Goal: Information Seeking & Learning: Learn about a topic

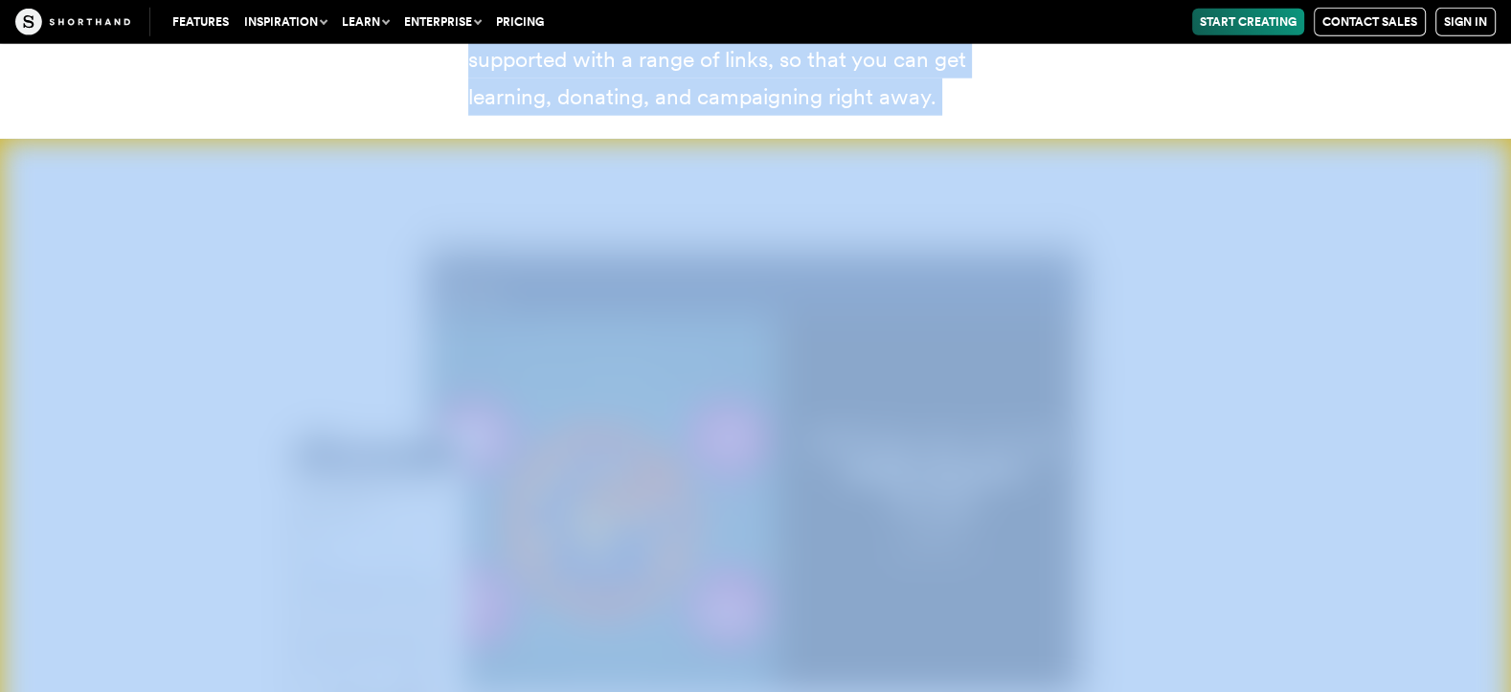
scroll to position [26107, 0]
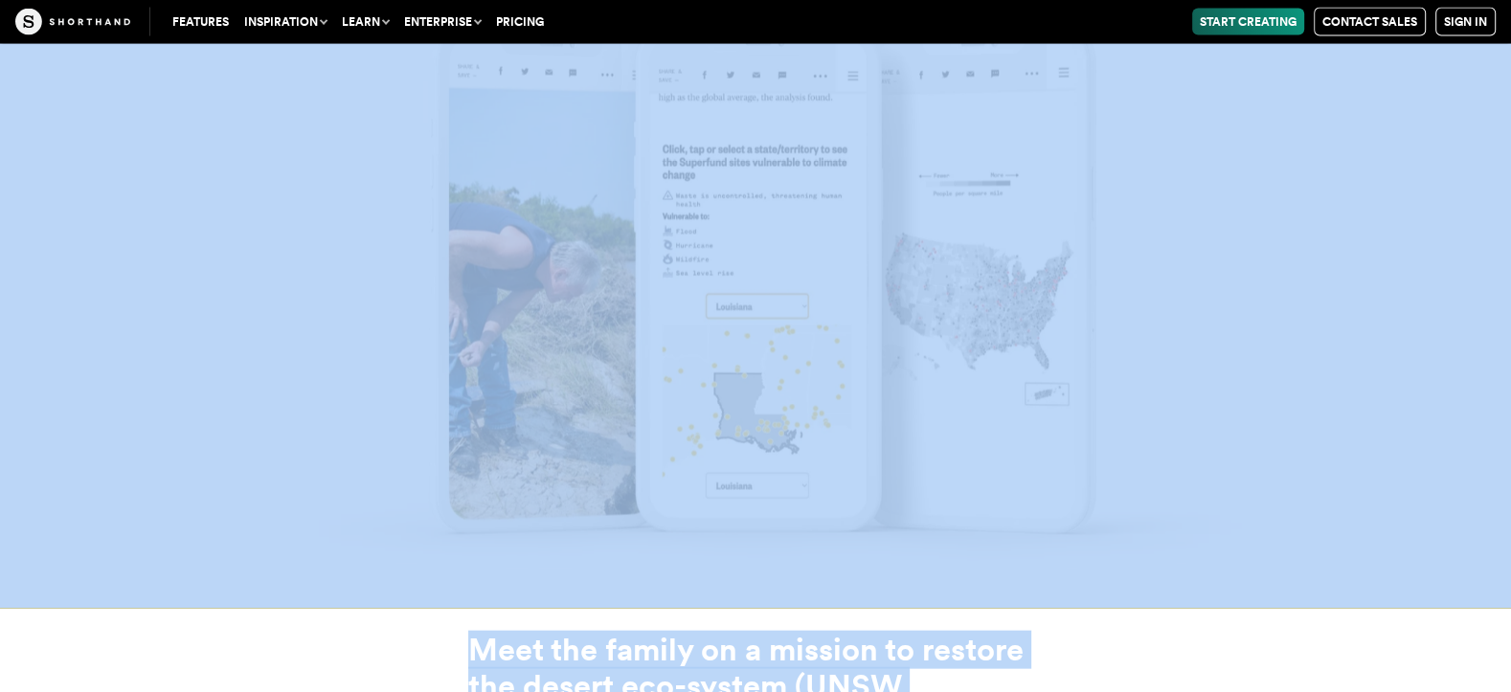
scroll to position [17398, 0]
click at [874, 191] on img at bounding box center [755, 266] width 1511 height 692
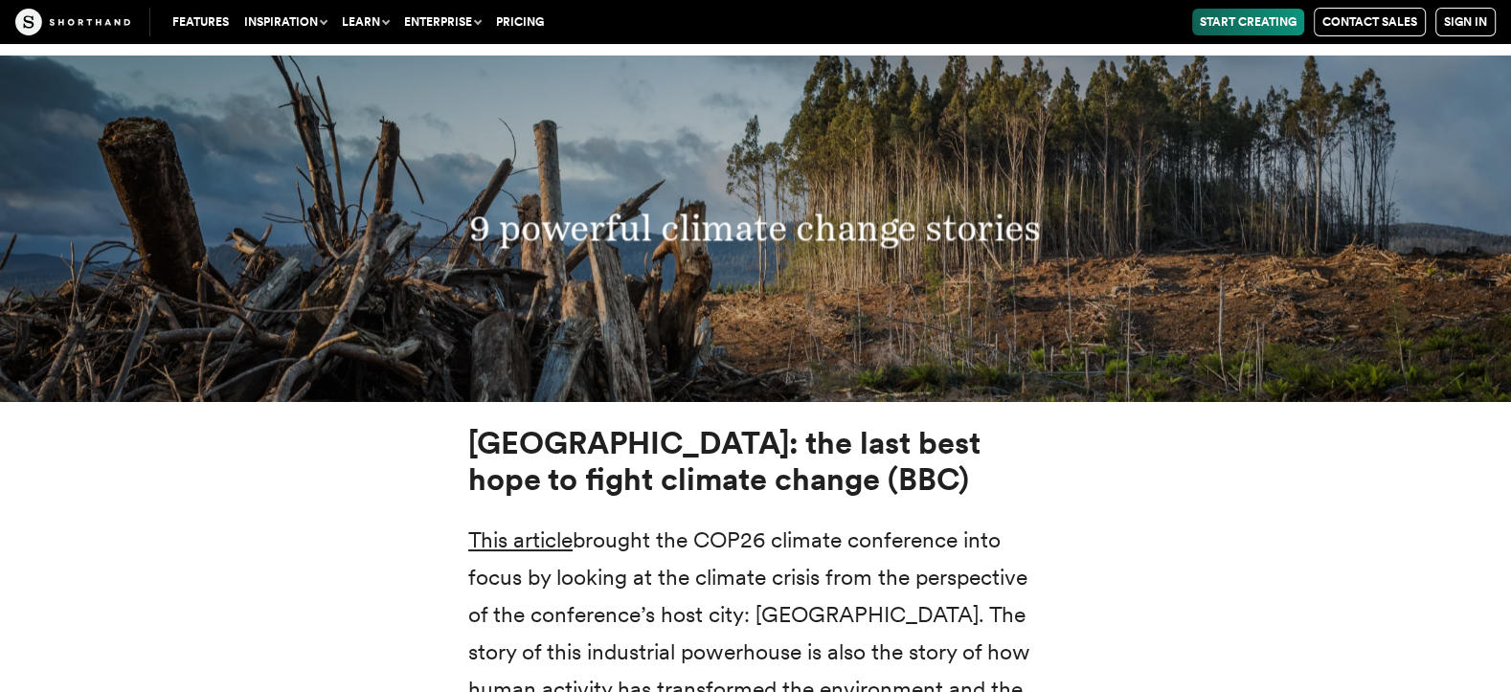
scroll to position [6856, 0]
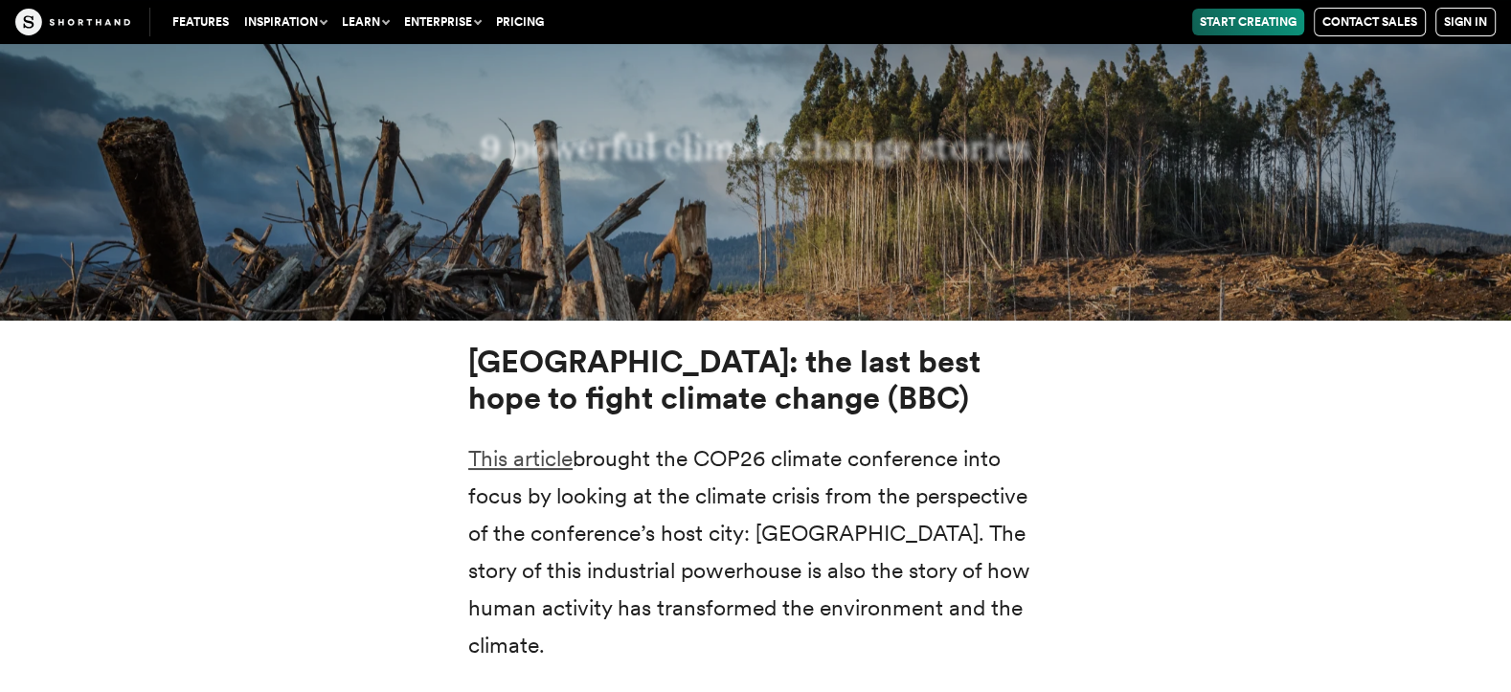
click at [506, 445] on link "This article" at bounding box center [520, 458] width 104 height 27
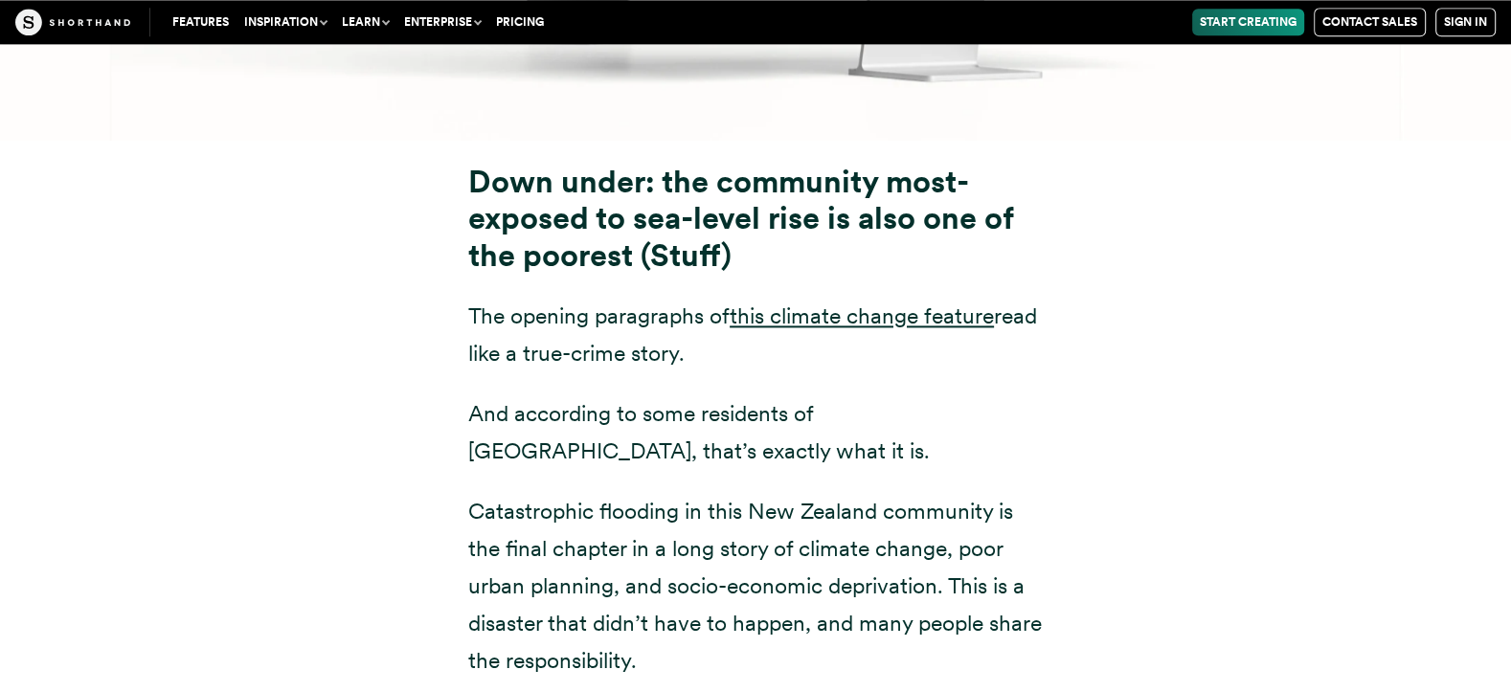
scroll to position [9245, 0]
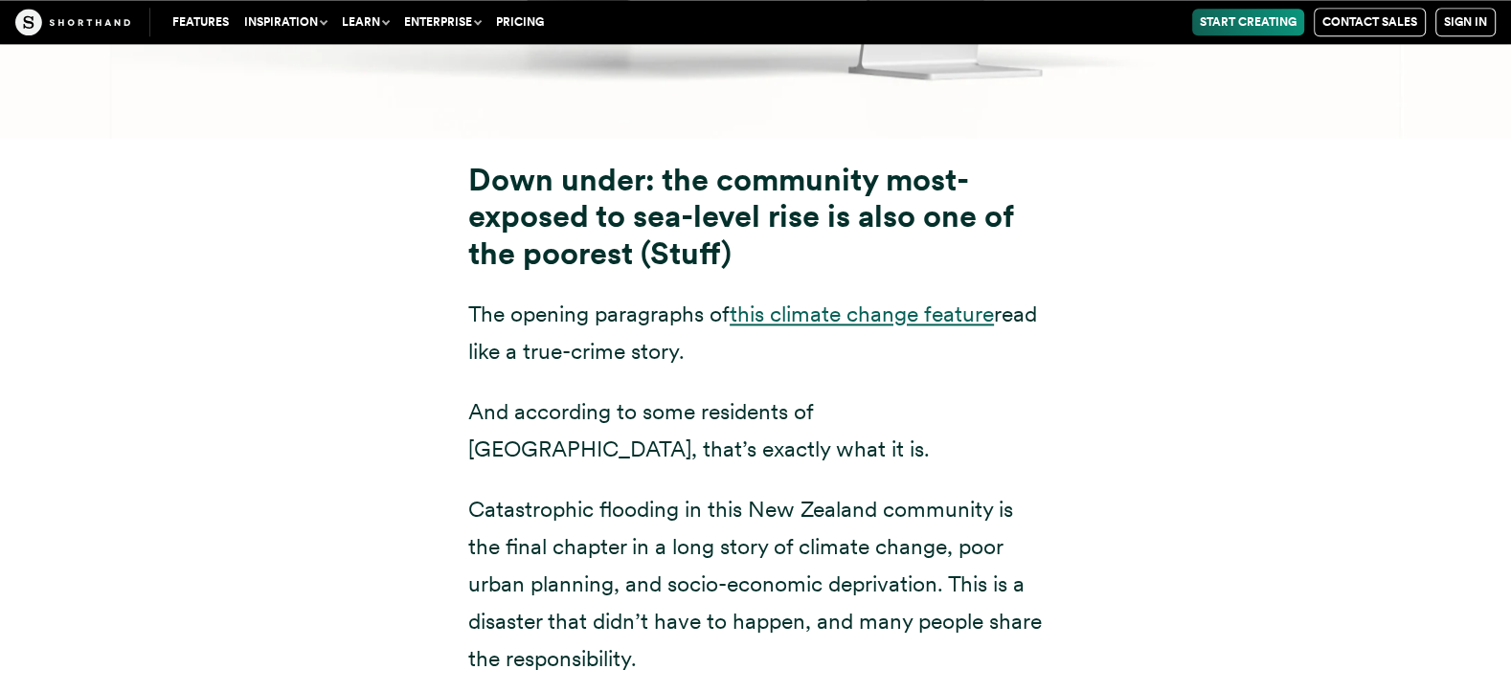
click at [818, 301] on link "this climate change feature" at bounding box center [862, 314] width 264 height 27
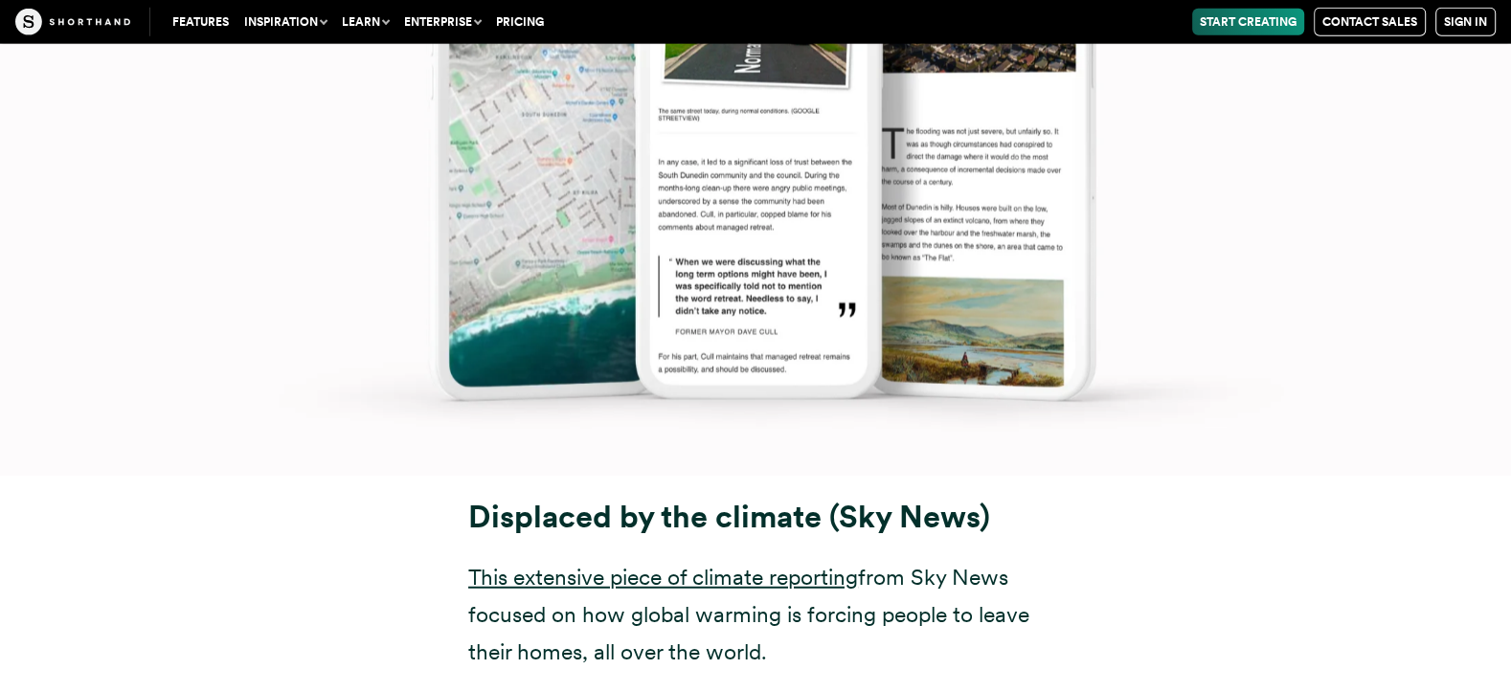
scroll to position [11416, 0]
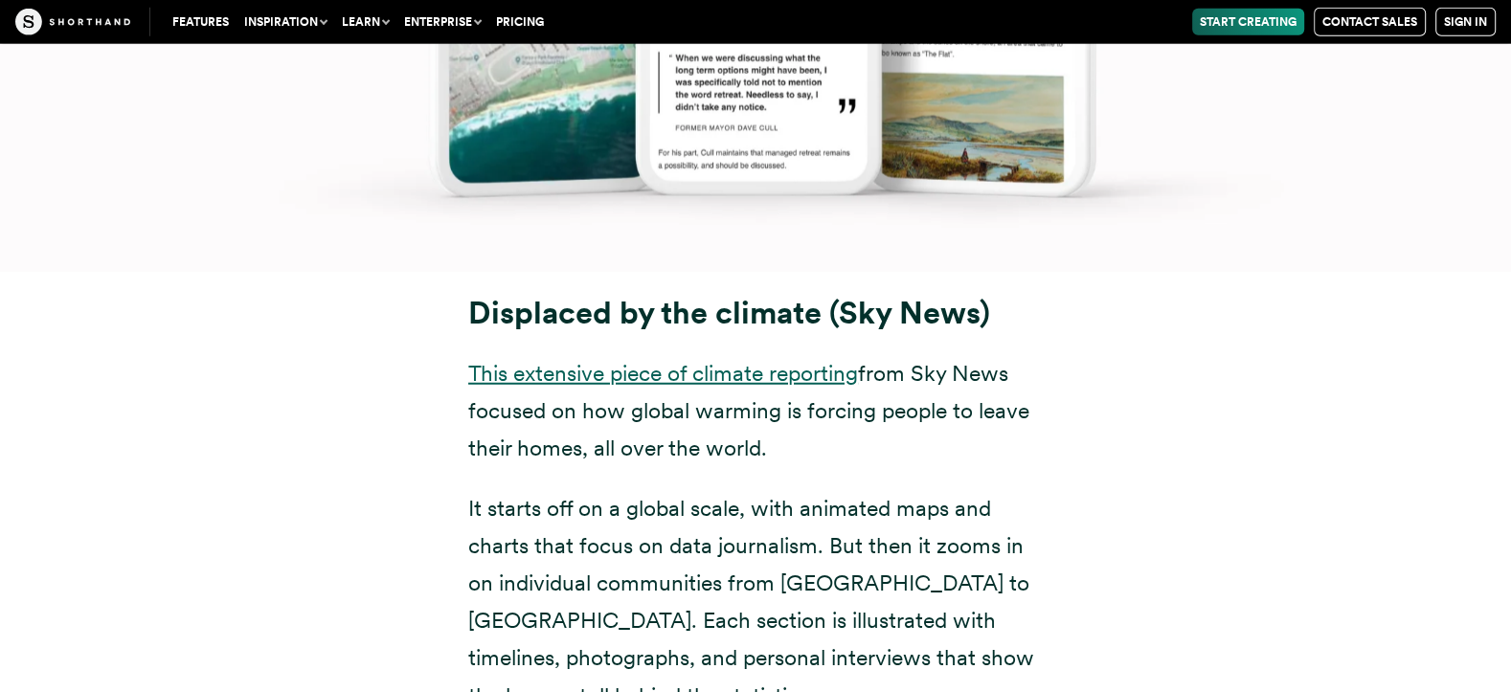
click at [668, 360] on link "This extensive piece of climate reporting" at bounding box center [663, 373] width 390 height 27
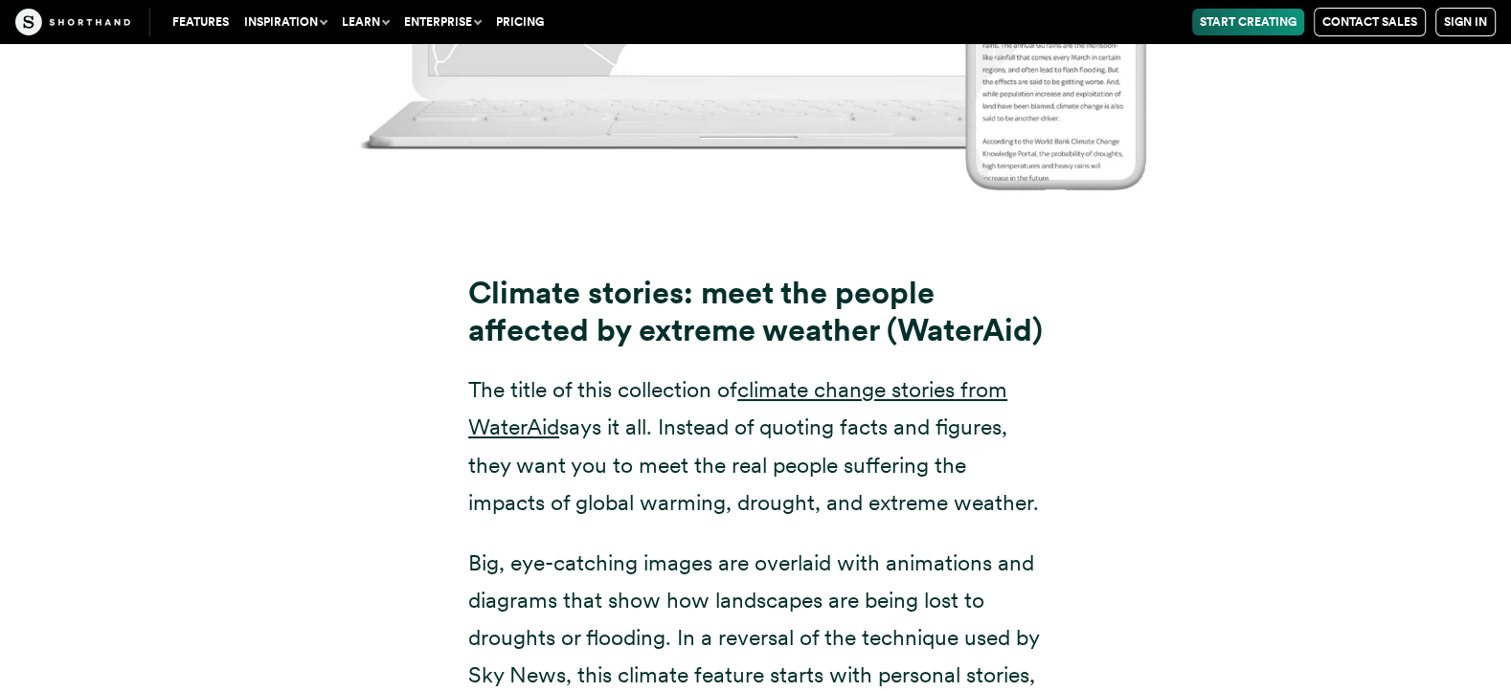
scroll to position [13494, 0]
click at [802, 375] on link "climate change stories from WaterAid" at bounding box center [737, 407] width 539 height 64
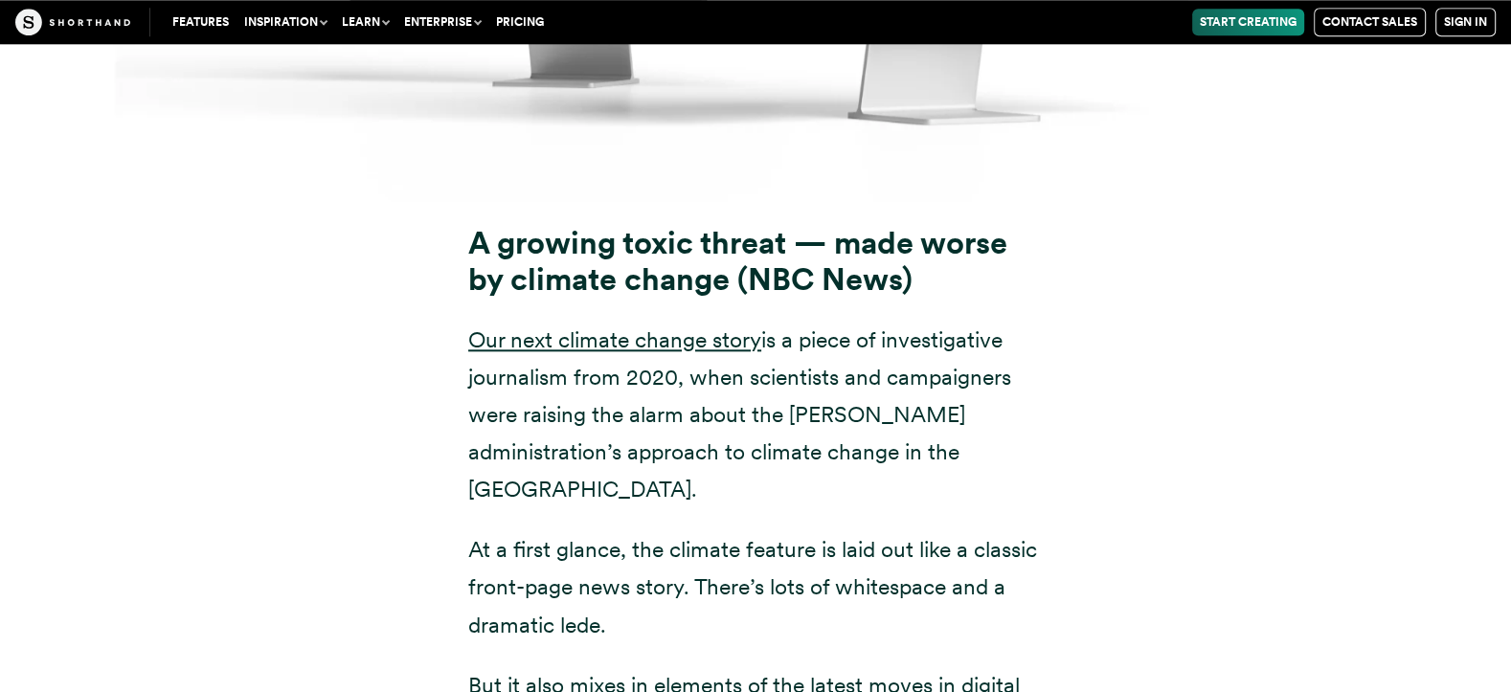
scroll to position [15585, 0]
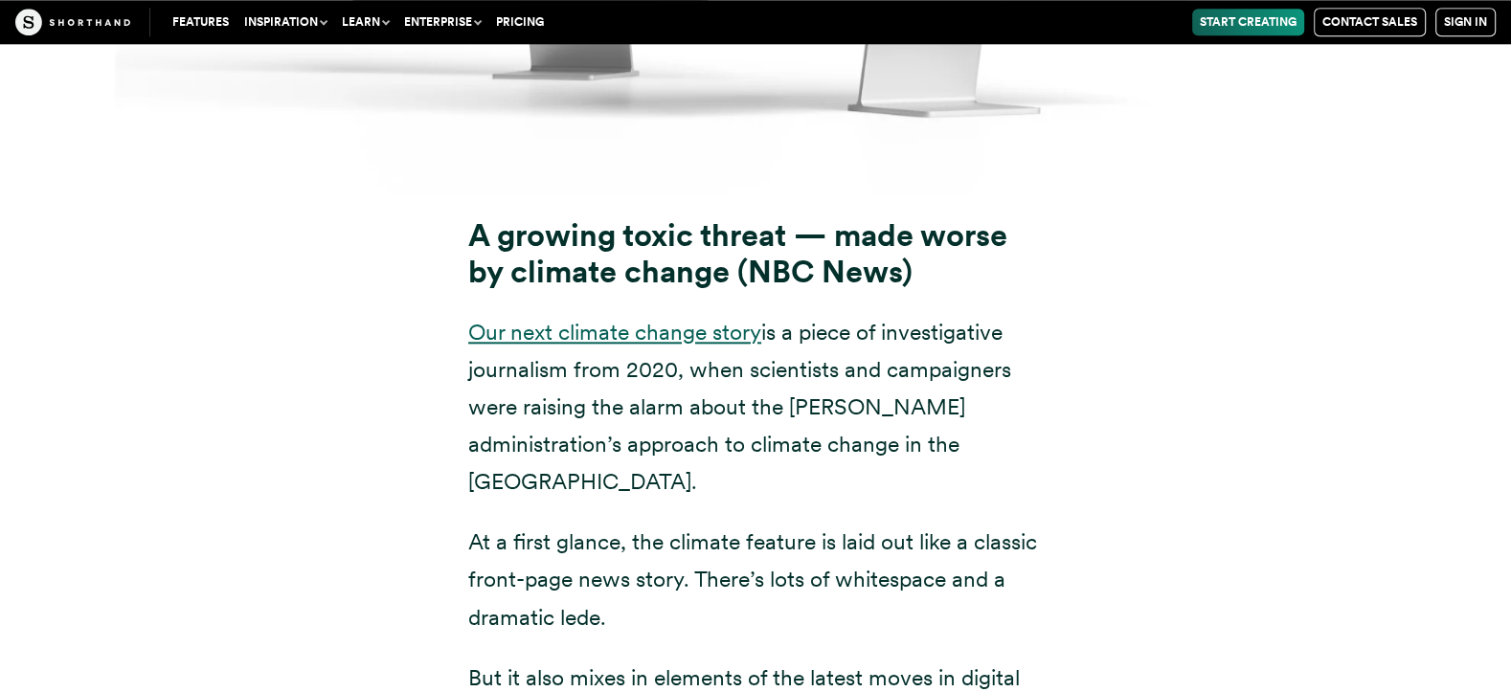
click at [683, 319] on link "Our next climate change story" at bounding box center [614, 332] width 293 height 27
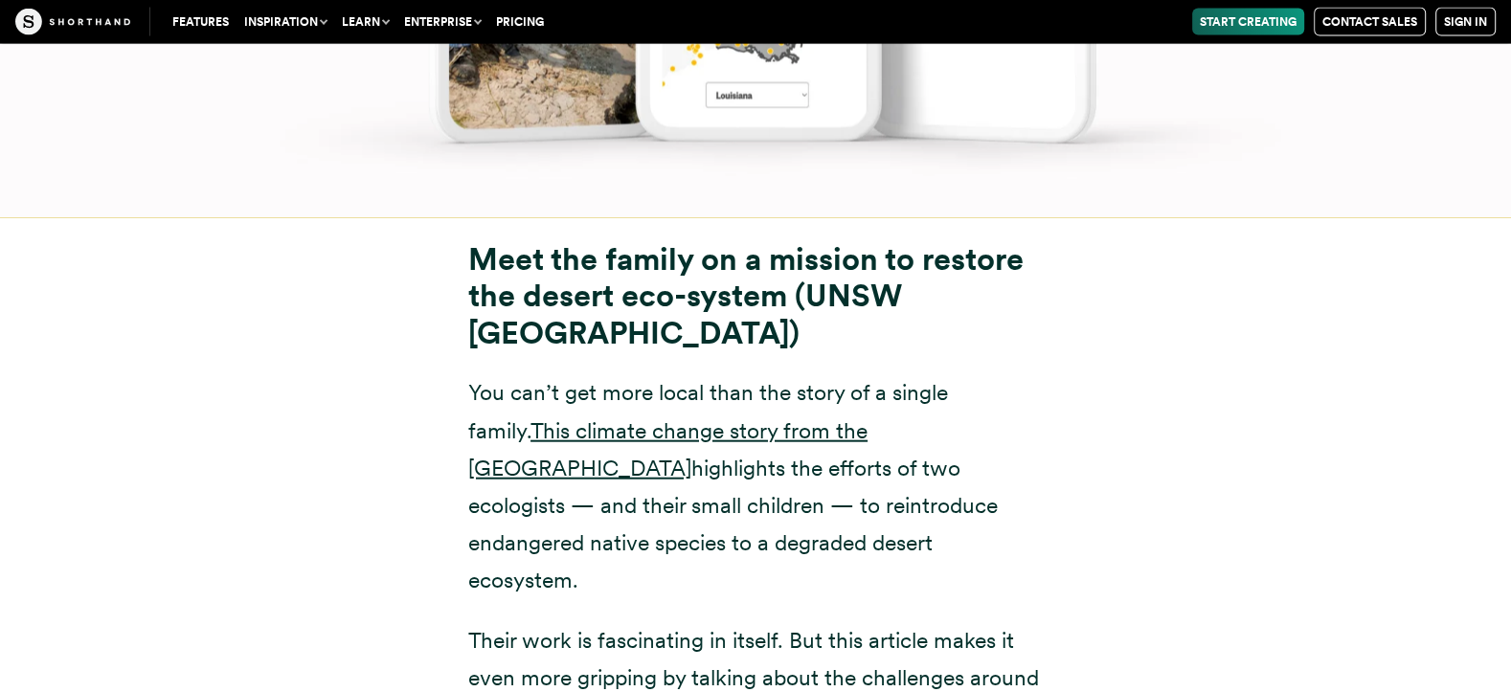
scroll to position [17795, 0]
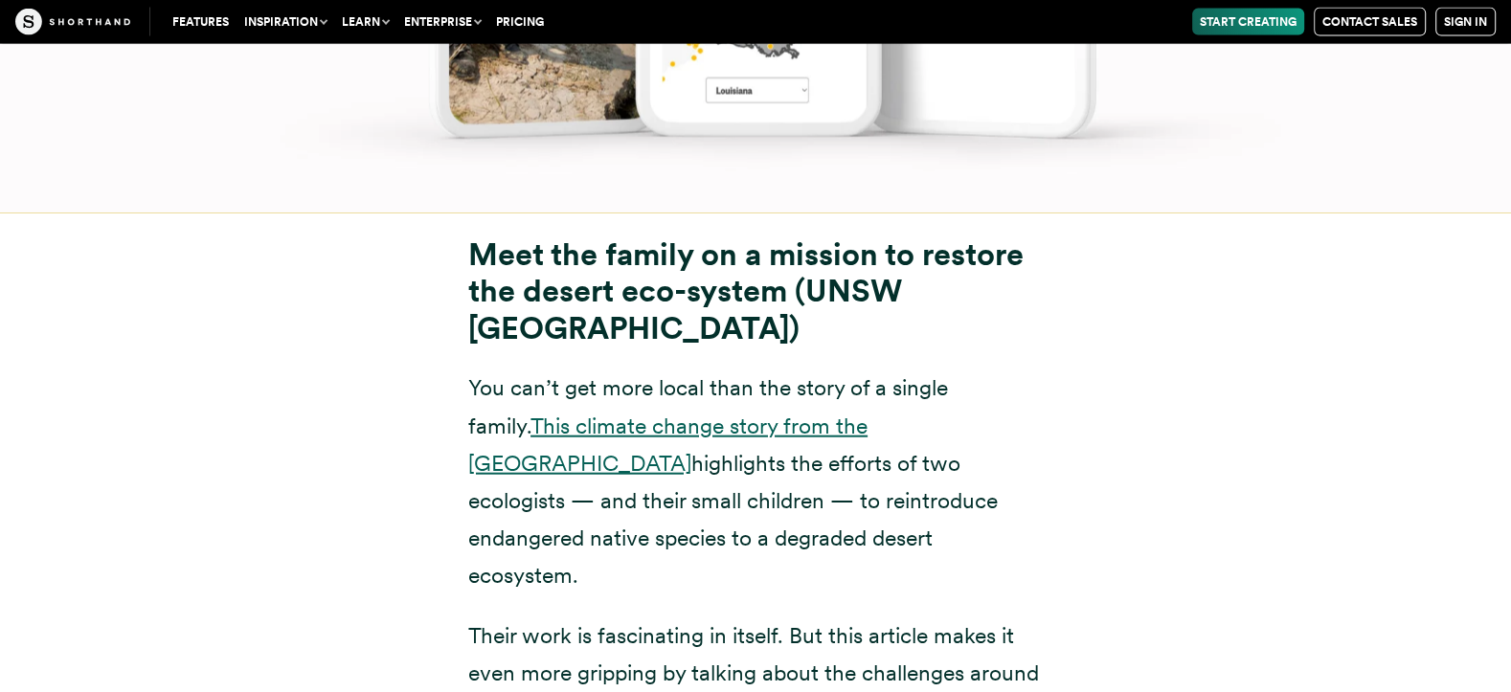
click at [617, 413] on link "This climate change story from the [GEOGRAPHIC_DATA]" at bounding box center [667, 445] width 399 height 64
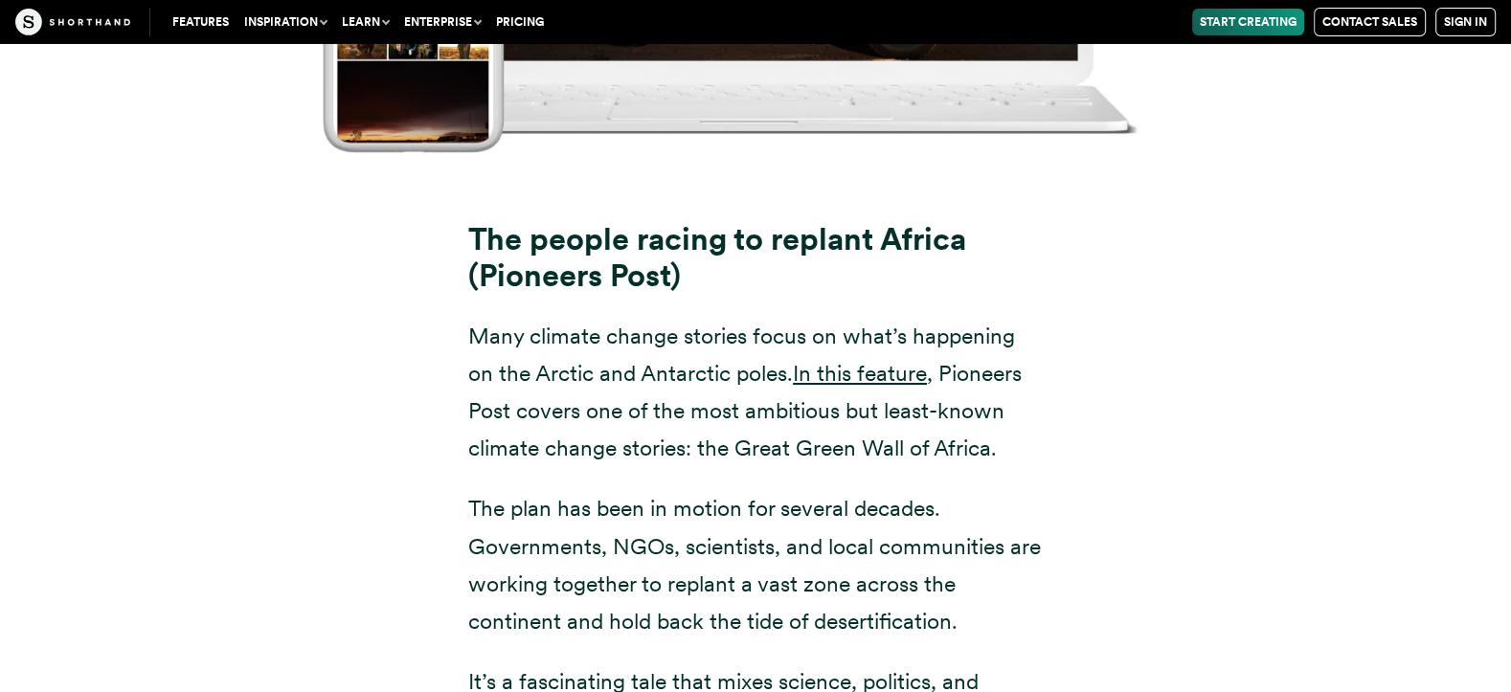
scroll to position [19640, 0]
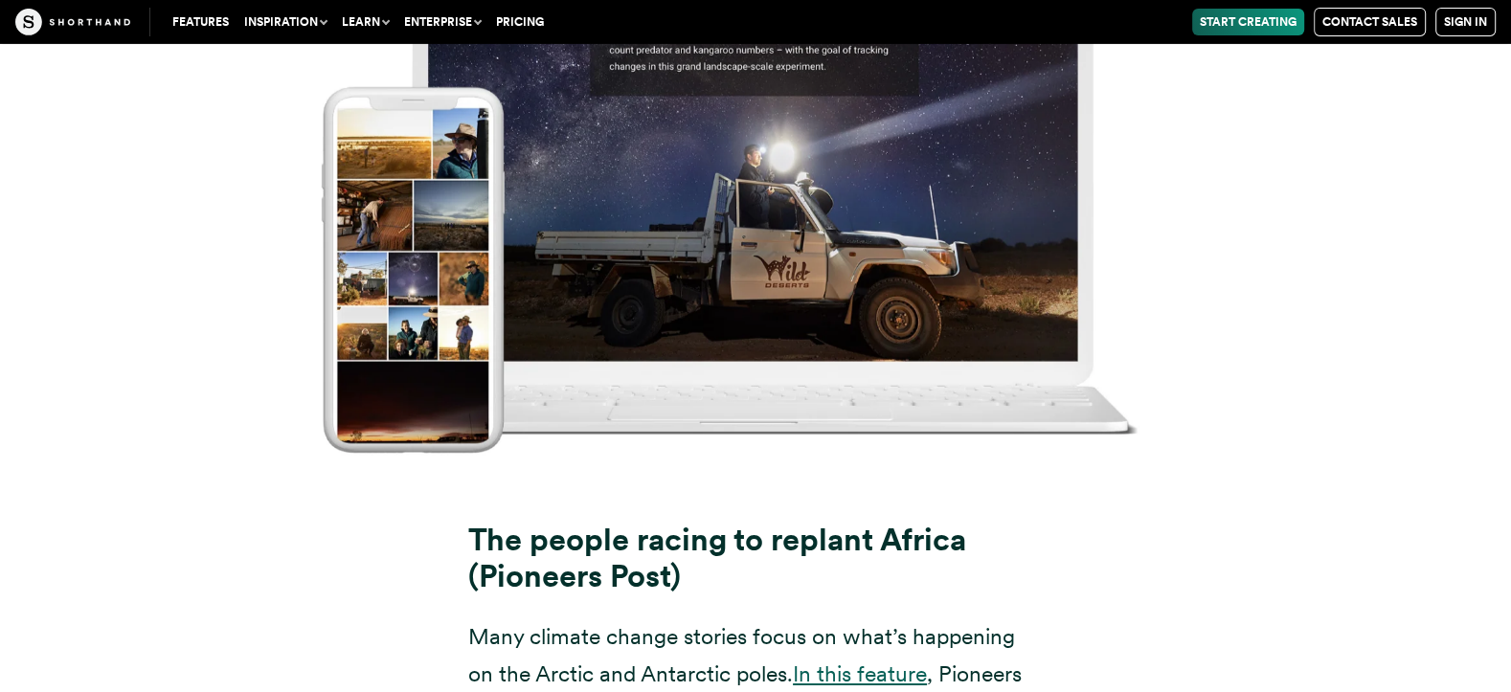
click at [862, 661] on link "In this feature" at bounding box center [860, 674] width 134 height 27
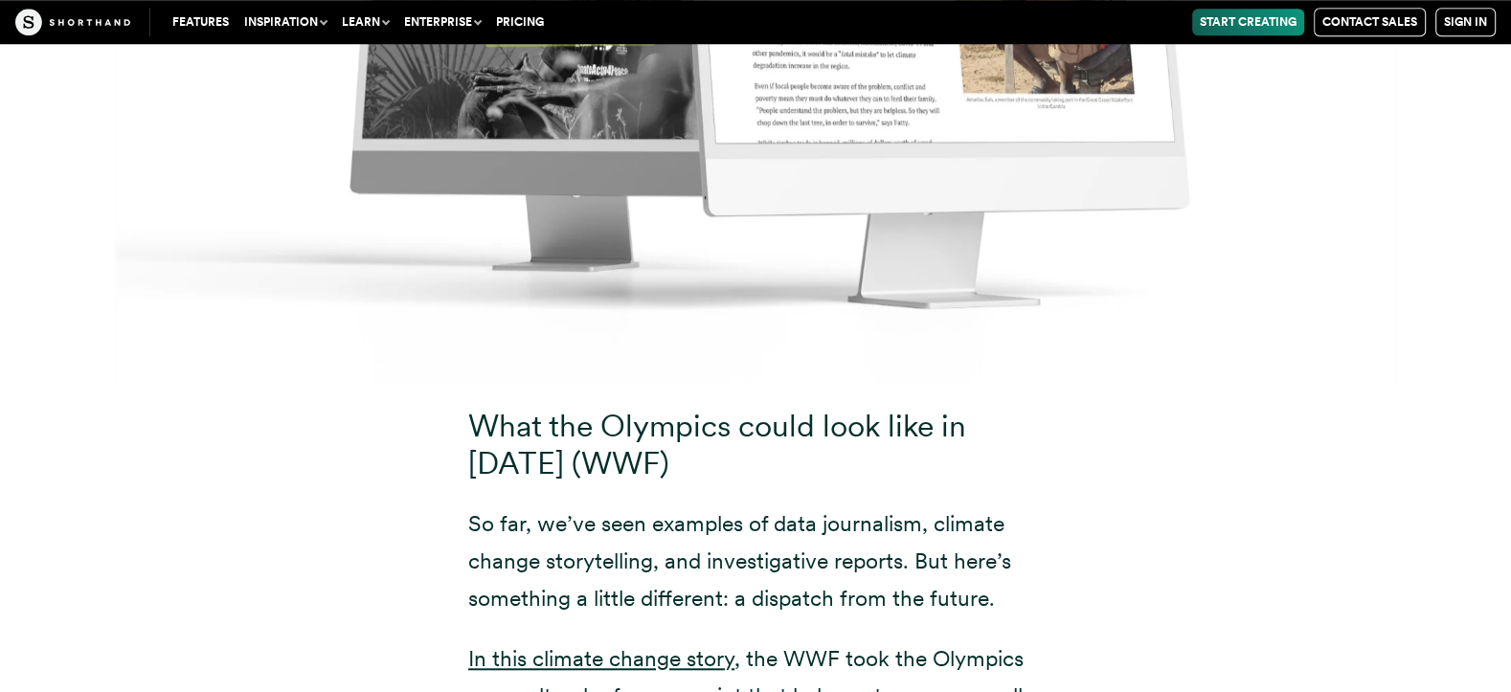
scroll to position [21711, 0]
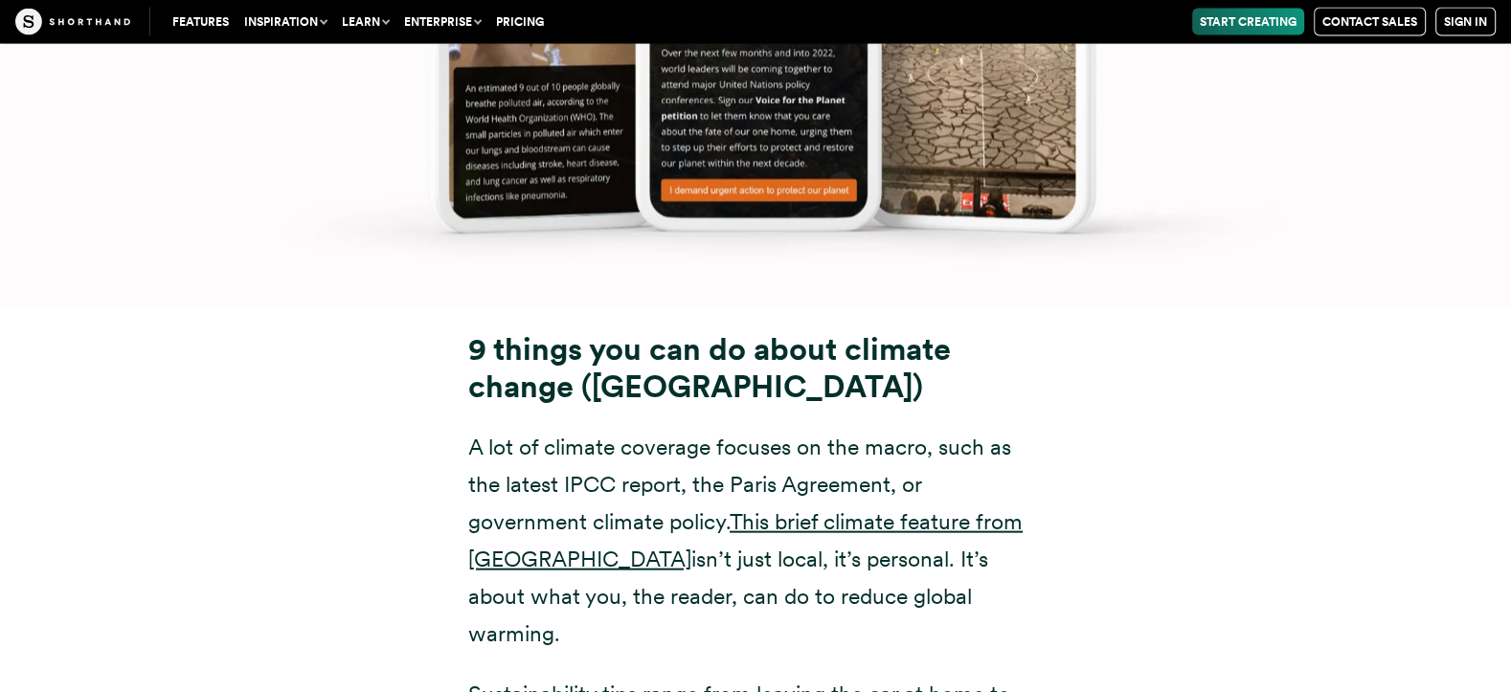
scroll to position [24152, 0]
click at [855, 509] on link "This brief climate feature from [GEOGRAPHIC_DATA]" at bounding box center [745, 541] width 554 height 64
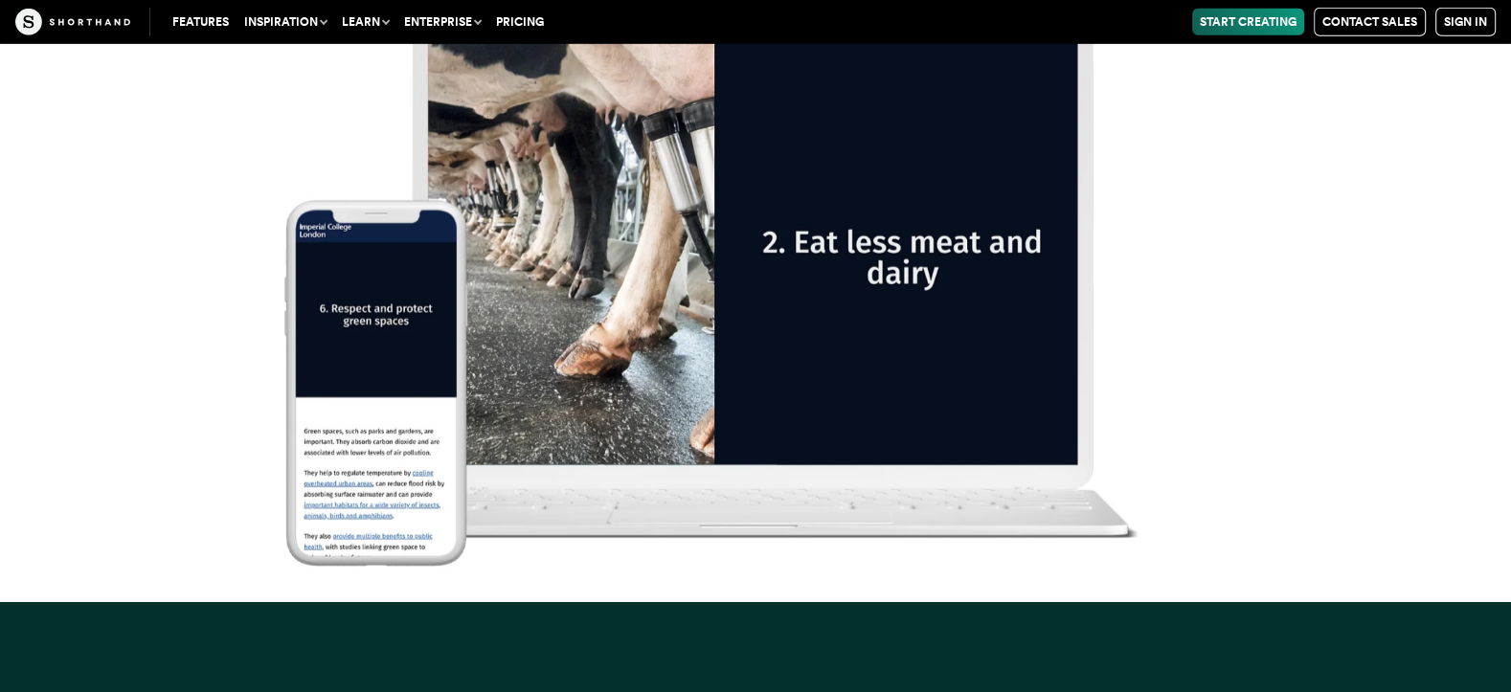
scroll to position [25839, 0]
